Goal: Task Accomplishment & Management: Use online tool/utility

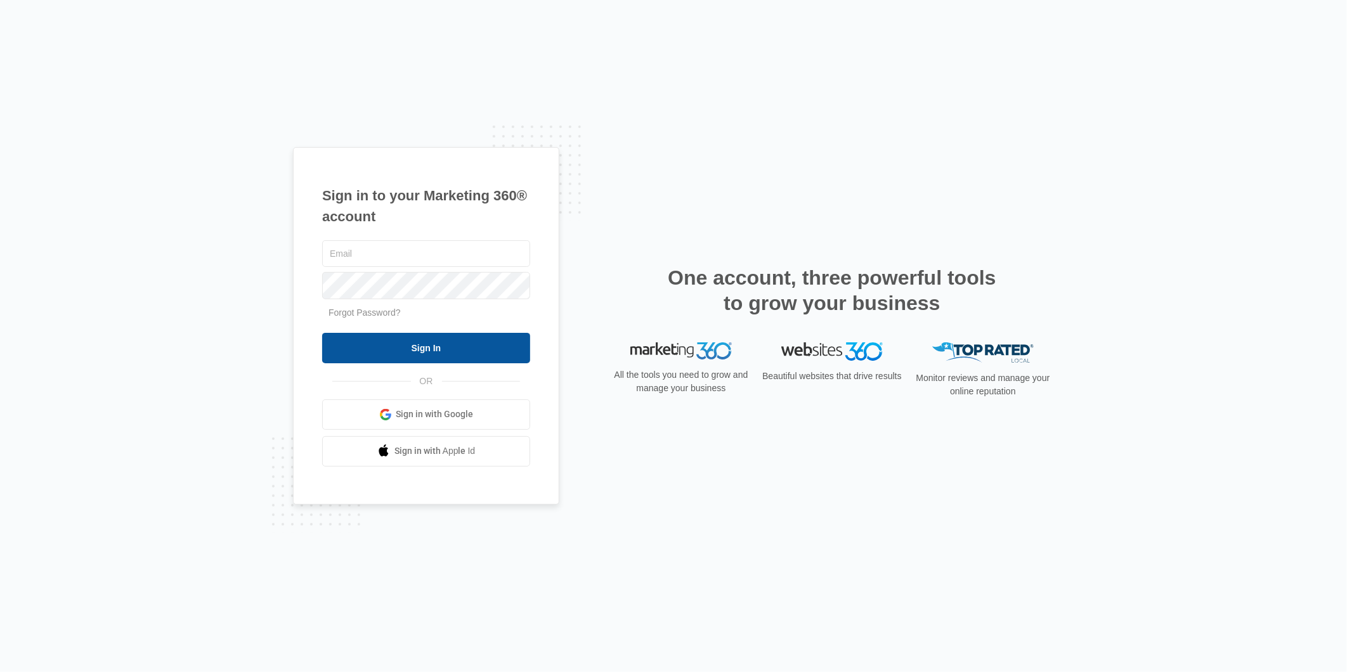
type input "[EMAIL_ADDRESS][DOMAIN_NAME]"
click at [431, 353] on input "Sign In" at bounding box center [426, 348] width 208 height 30
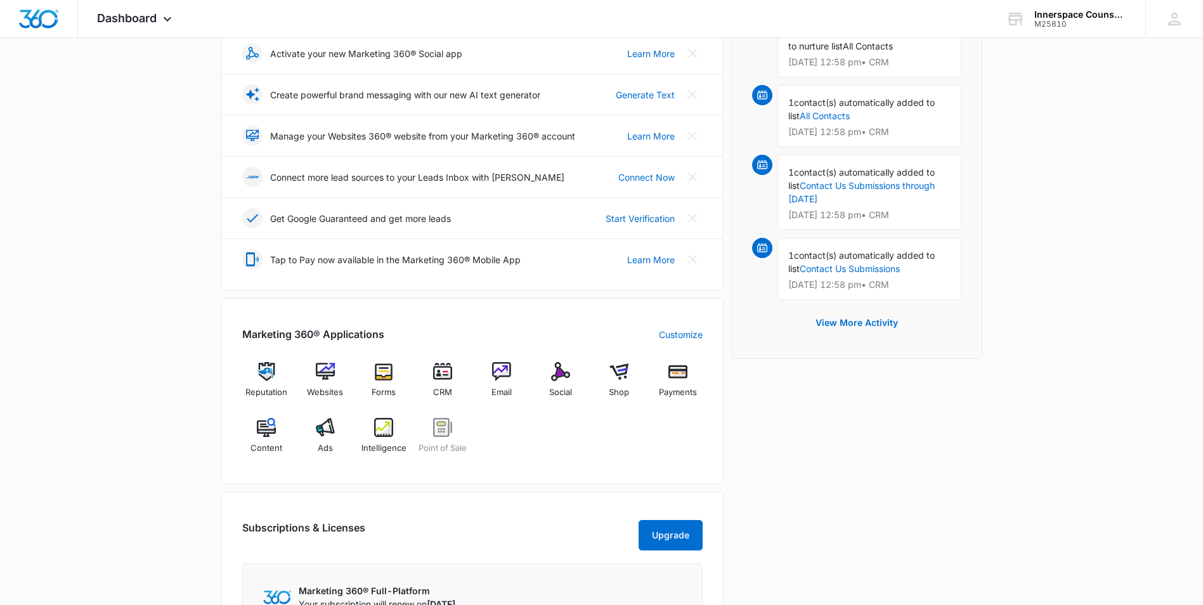
scroll to position [254, 0]
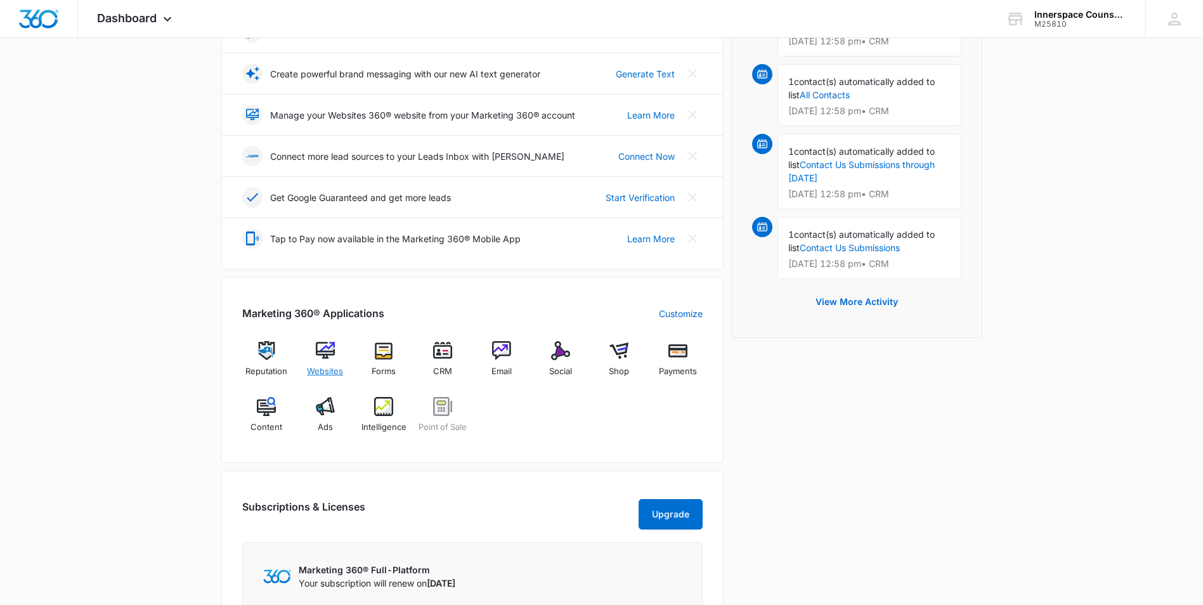
click at [320, 353] on img at bounding box center [325, 350] width 19 height 19
